Goal: Entertainment & Leisure: Consume media (video, audio)

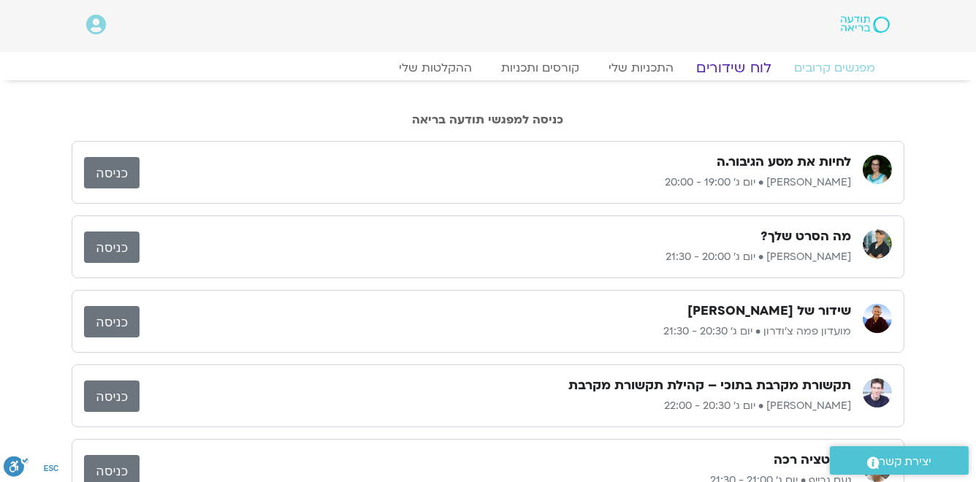
click at [743, 69] on link "לוח שידורים" at bounding box center [735, 68] width 110 height 18
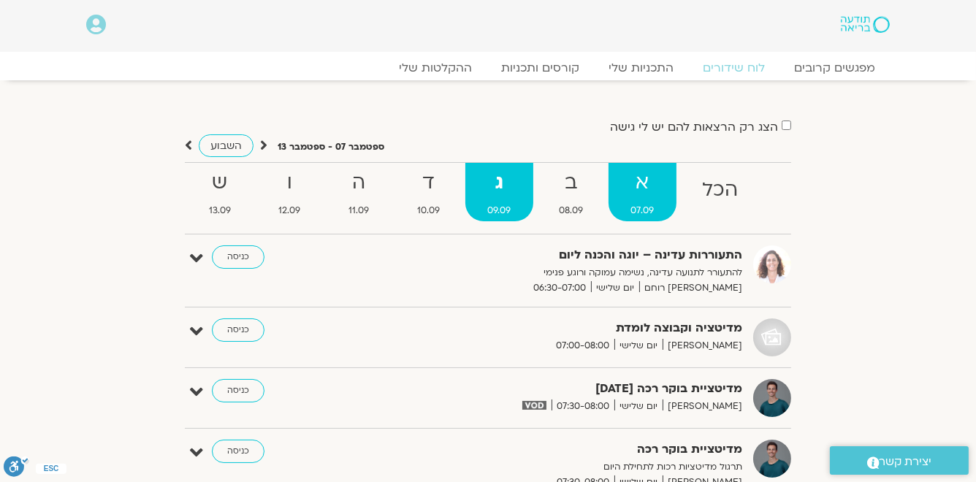
click at [642, 182] on strong "א" at bounding box center [643, 183] width 69 height 33
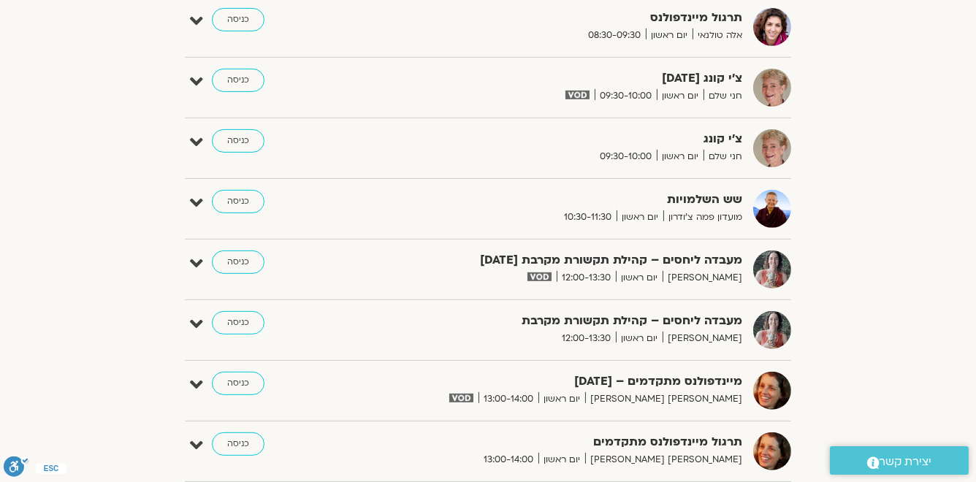
scroll to position [994, 0]
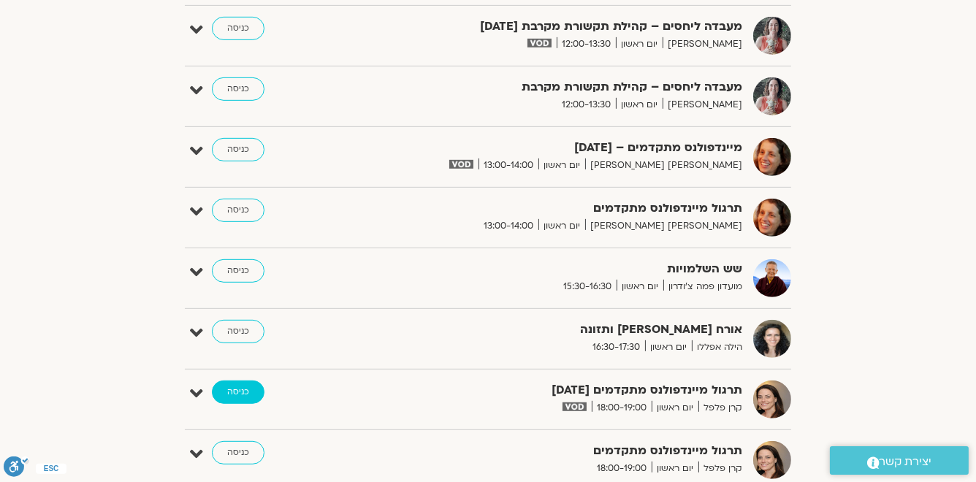
click at [243, 389] on link "כניסה" at bounding box center [238, 392] width 53 height 23
